Goal: Find specific page/section: Find specific page/section

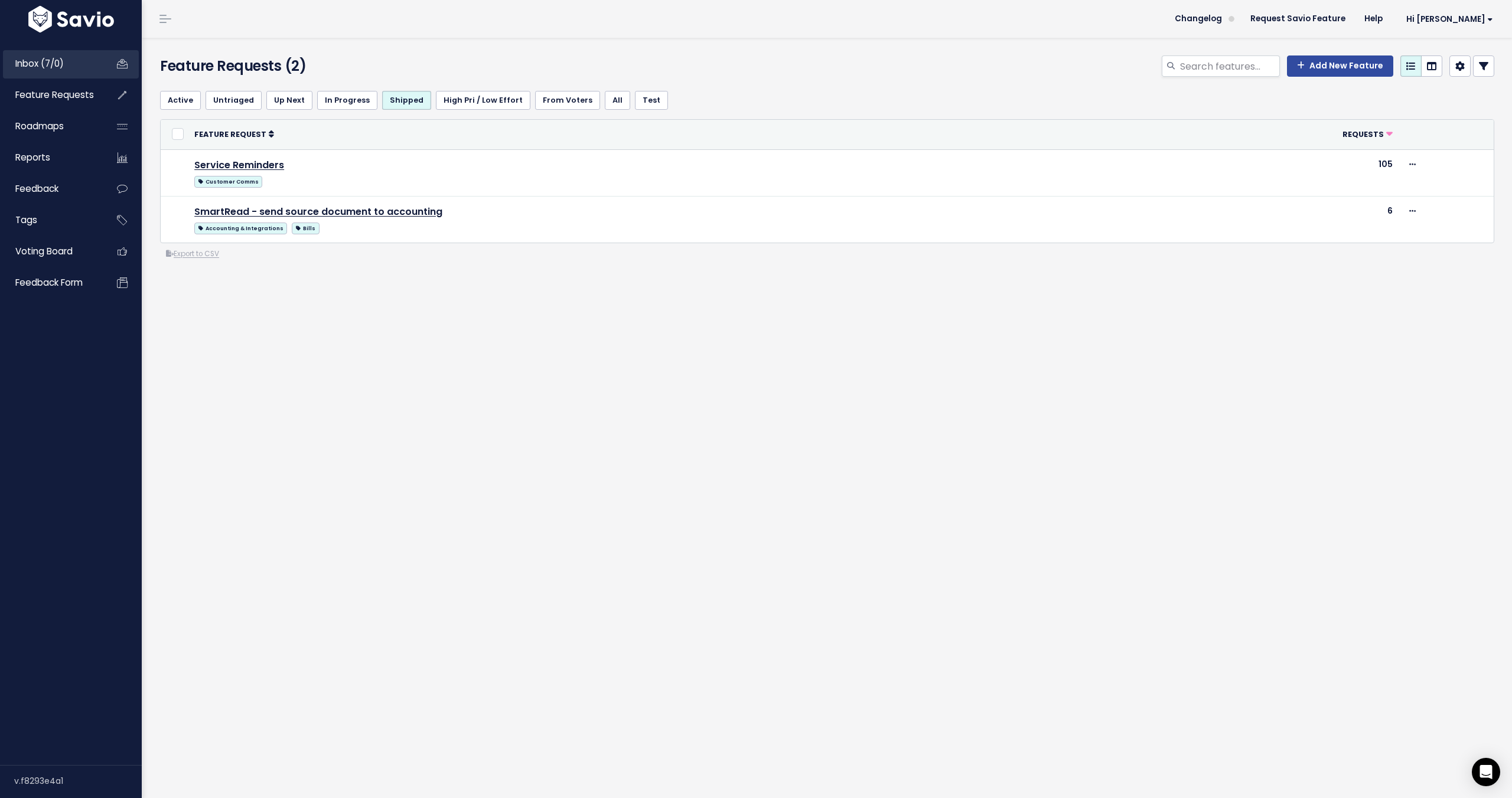
click at [64, 62] on span "Inbox (7/0)" at bounding box center [39, 63] width 48 height 12
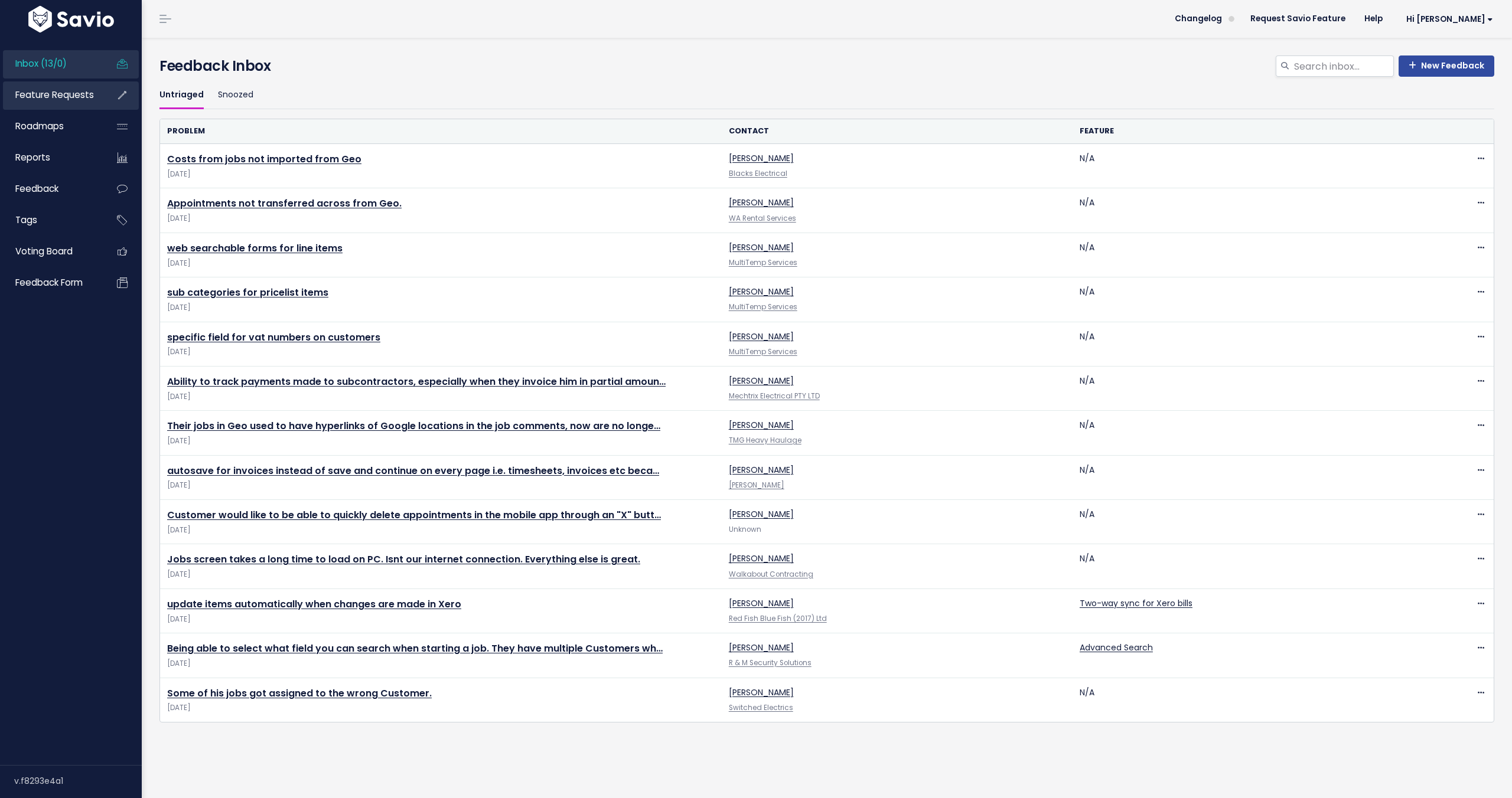
click at [57, 99] on span "Feature Requests" at bounding box center [54, 95] width 78 height 12
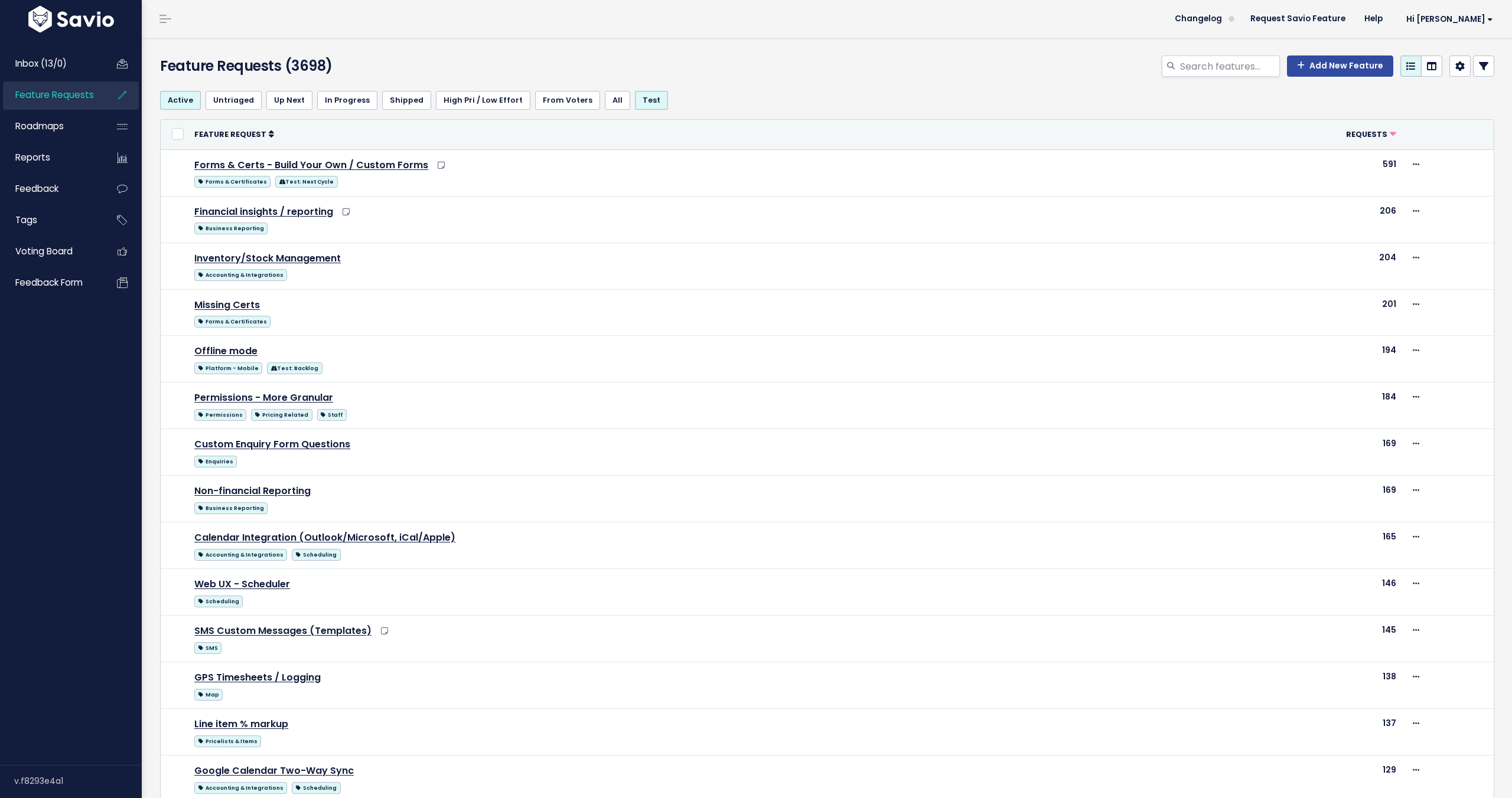
click at [1481, 59] on link at bounding box center [1483, 66] width 22 height 22
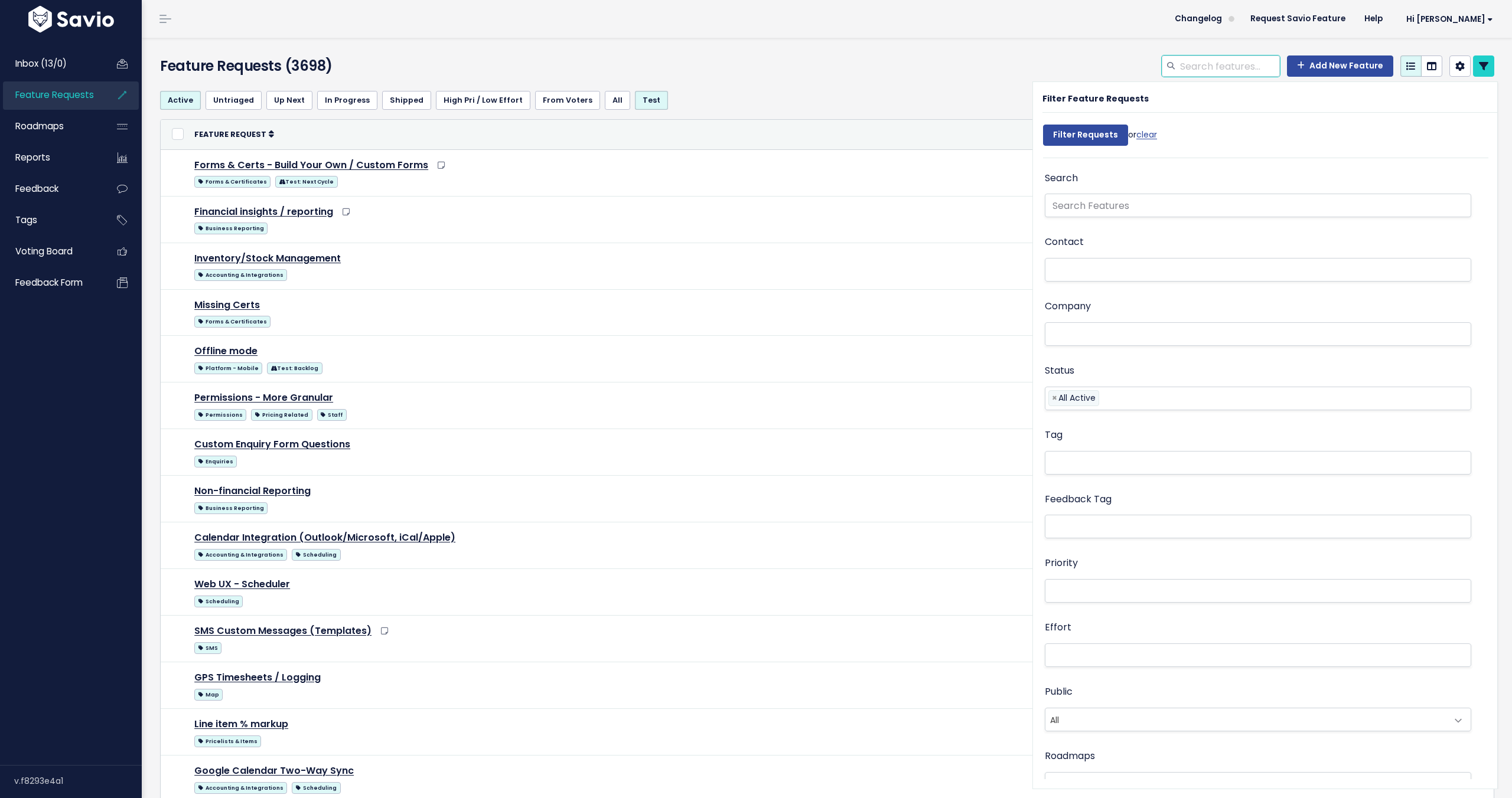
click at [1242, 64] on input "search" at bounding box center [1229, 66] width 101 height 22
paste input "Ground Plan"
type input "Ground Plan"
